Goal: Task Accomplishment & Management: Use online tool/utility

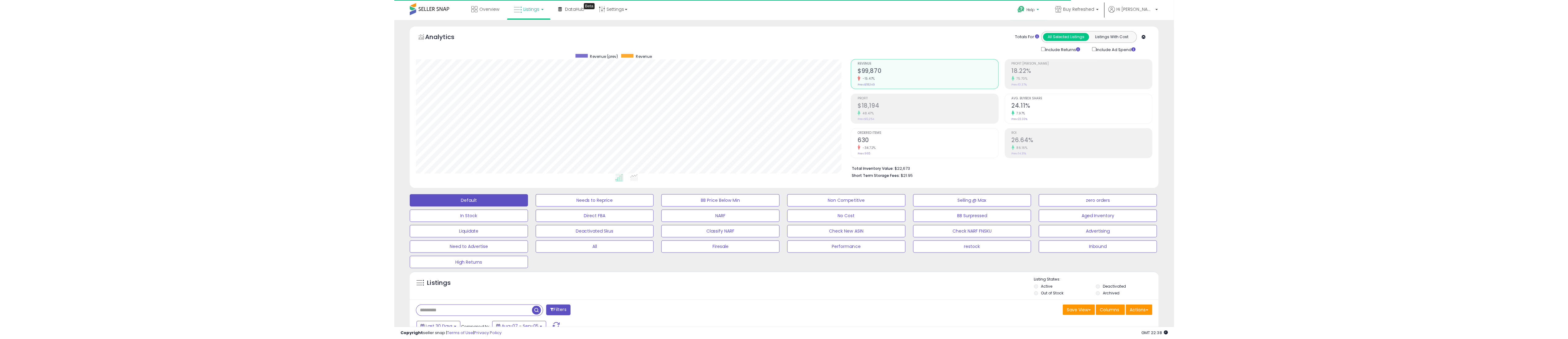
scroll to position [126, 895]
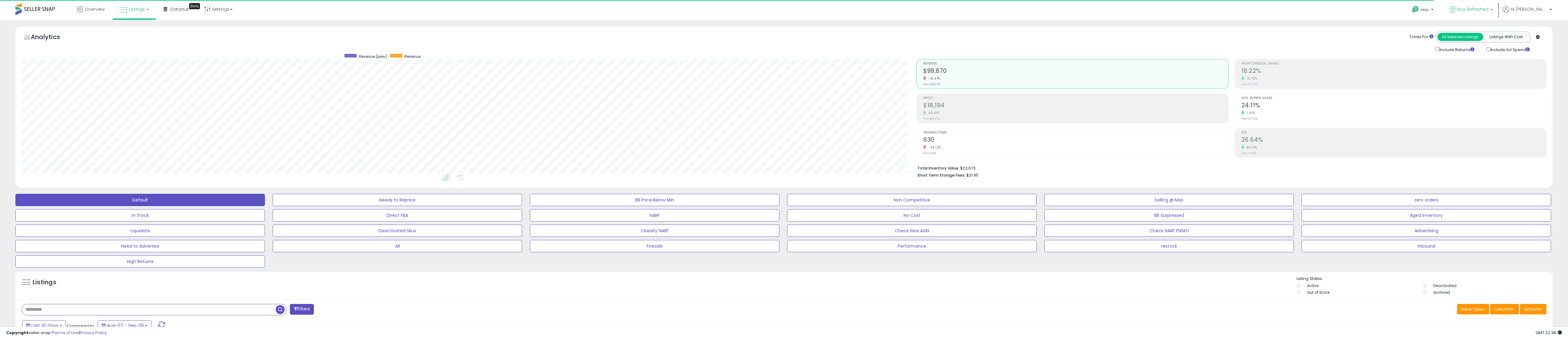
click at [778, 4] on link "Buy Refreshed" at bounding box center [1471, 10] width 53 height 20
click at [778, 60] on p "Buy Refreshed MX 527 listings" at bounding box center [1448, 58] width 91 height 12
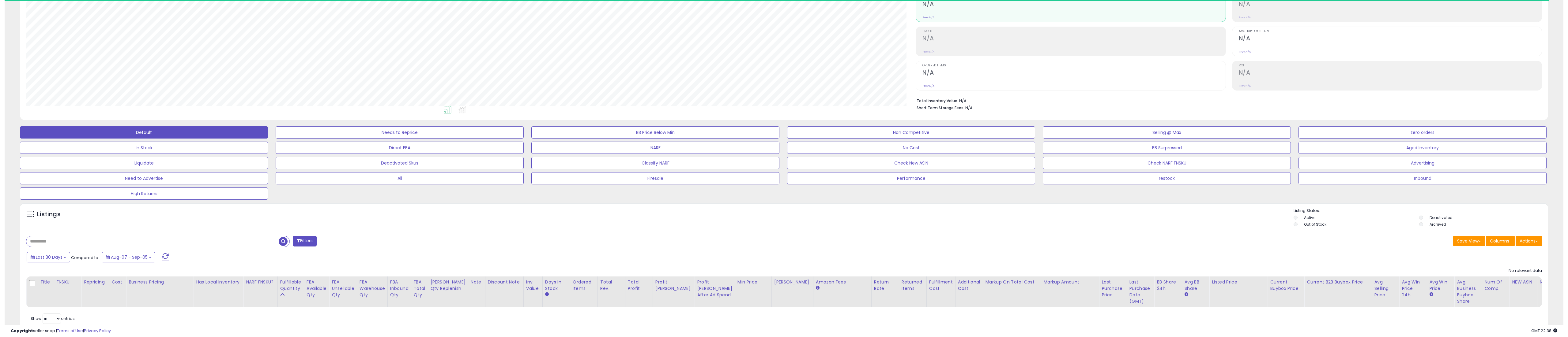
scroll to position [93, 0]
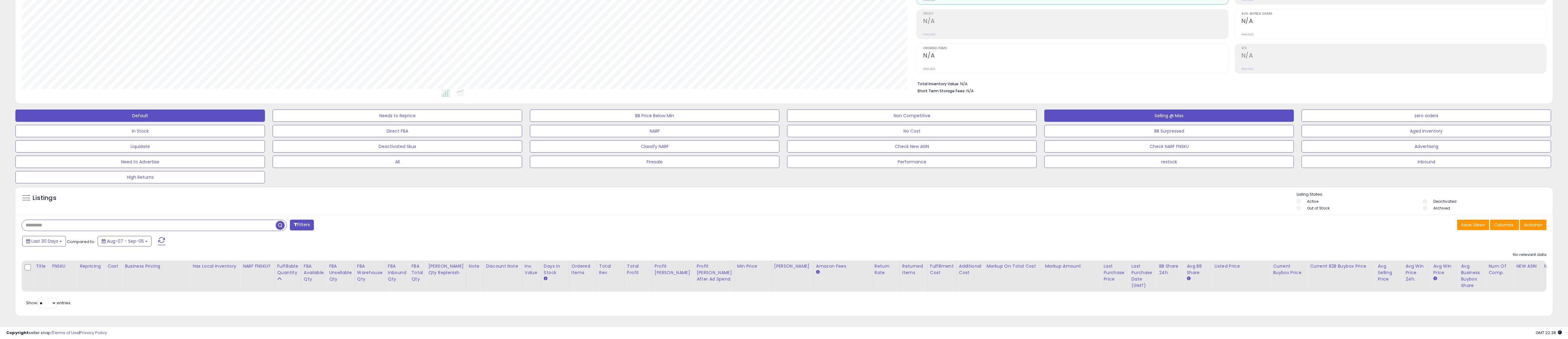
click at [1223, 110] on button "Selling @ Max" at bounding box center [1169, 116] width 250 height 12
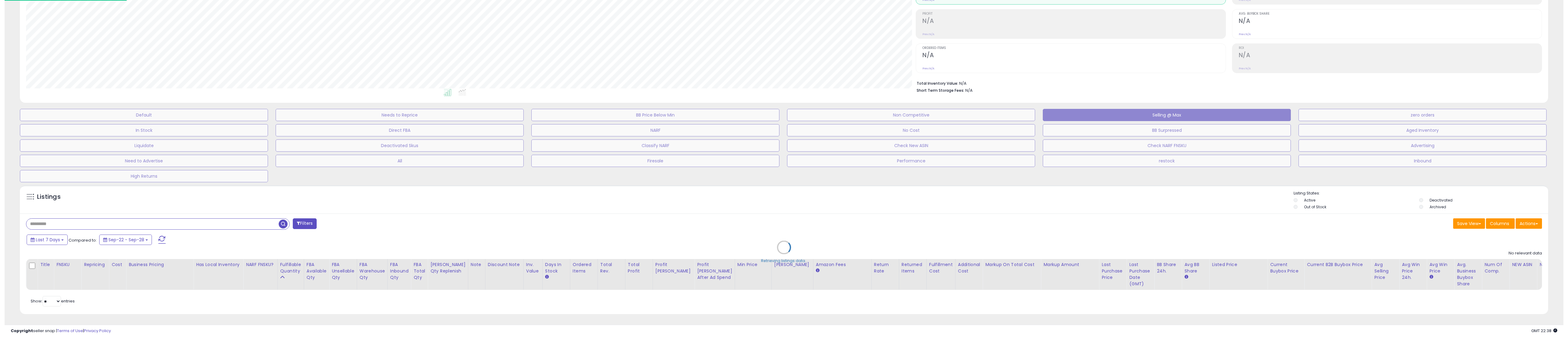
scroll to position [125, 895]
select select "**"
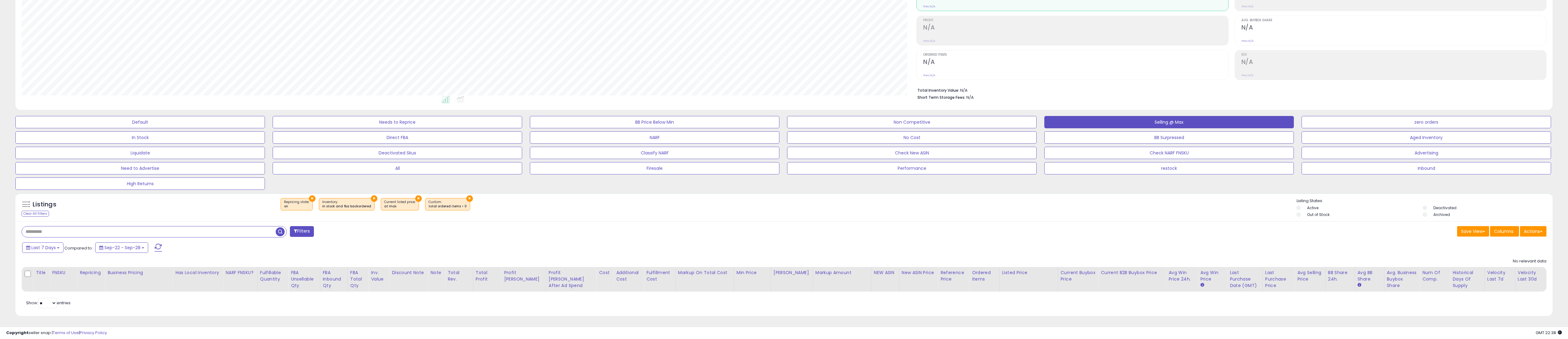
scroll to position [126, 895]
click at [948, 214] on div "× Repricing state : on × Inventory × at max" at bounding box center [785, 207] width 1024 height 17
click at [1149, 214] on div "× Repricing state : on × Inventory × at max" at bounding box center [785, 207] width 1024 height 17
click at [1164, 215] on div "× Repricing state : on × Inventory × at max" at bounding box center [785, 207] width 1024 height 17
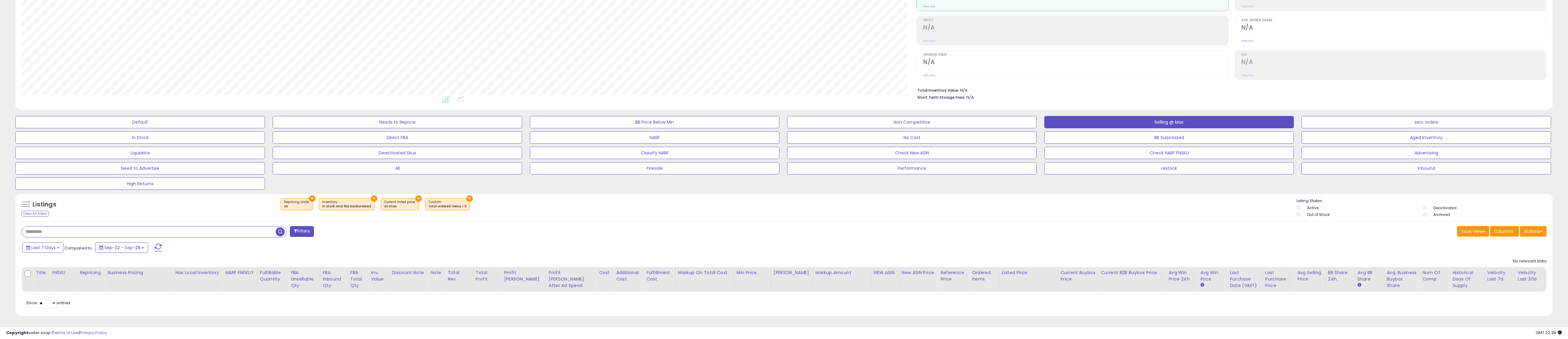
click at [1156, 231] on div "Save View Save As New View Columns Actions Import" at bounding box center [1167, 233] width 767 height 12
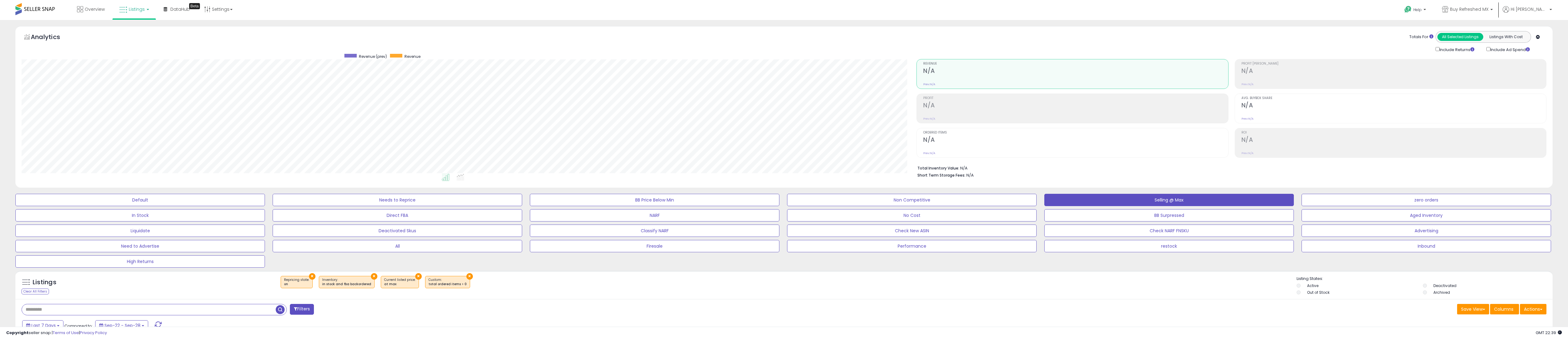
scroll to position [78, 0]
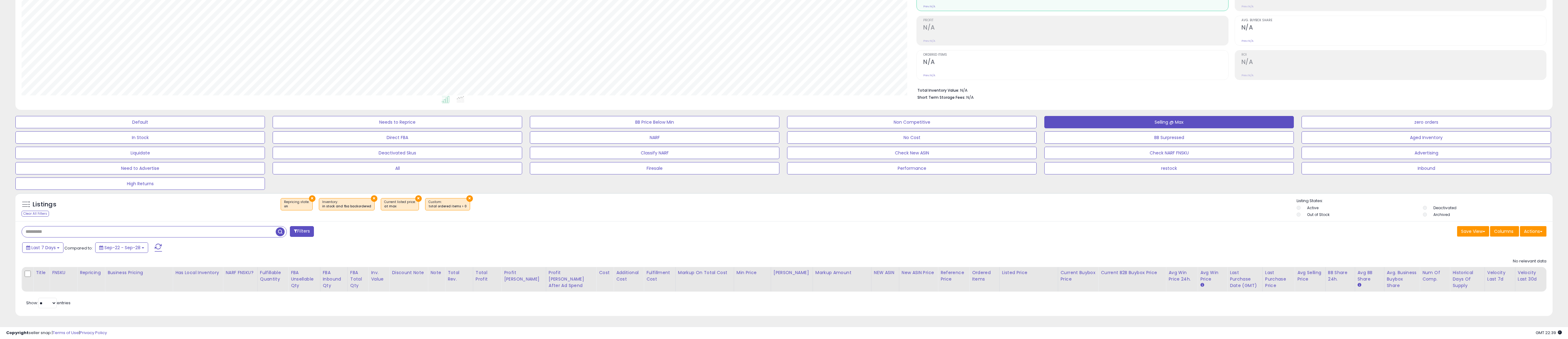
click at [1156, 231] on div "Save View Save As New View Columns Actions Import" at bounding box center [1167, 233] width 767 height 12
